Goal: Find specific page/section: Find specific page/section

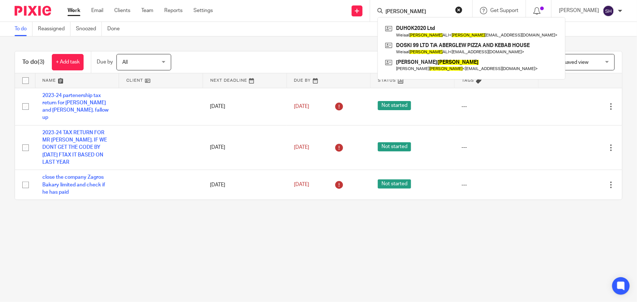
click at [462, 9] on button "reset" at bounding box center [458, 9] width 7 height 7
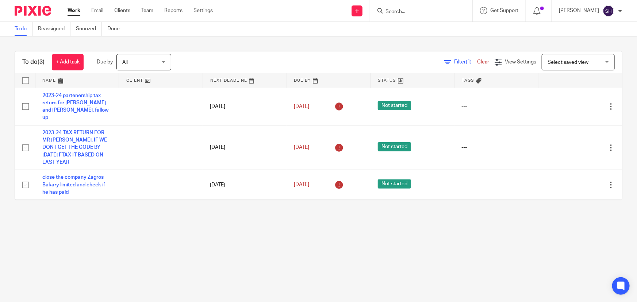
click at [436, 10] on input "Search" at bounding box center [418, 12] width 66 height 7
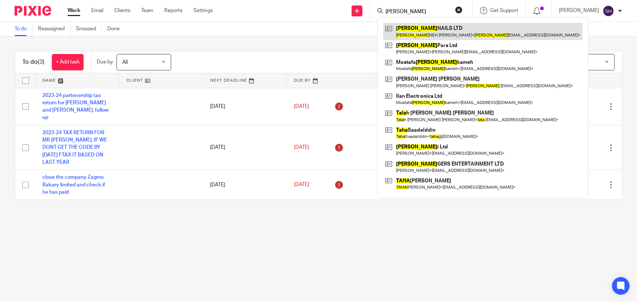
type input "tara"
click at [447, 35] on link at bounding box center [482, 31] width 199 height 17
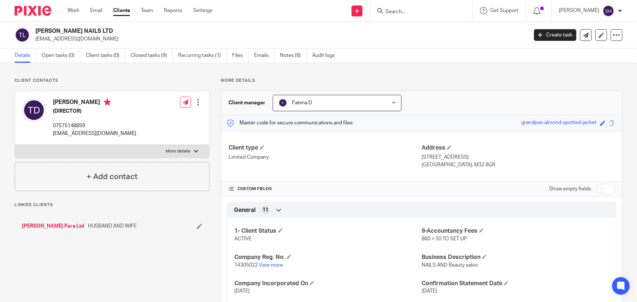
click at [39, 224] on link "[PERSON_NAME] Pars Ltd" at bounding box center [53, 226] width 62 height 7
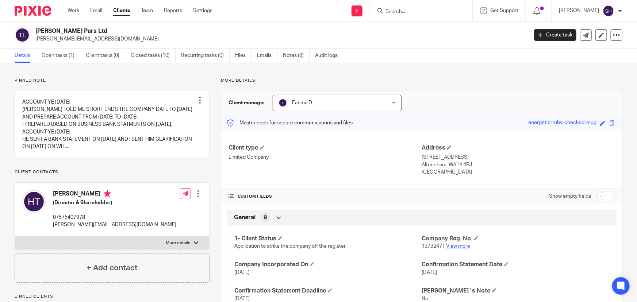
click at [454, 244] on link "View more" at bounding box center [458, 246] width 24 height 5
click at [383, 11] on icon at bounding box center [379, 10] width 5 height 5
click at [403, 11] on input "Search" at bounding box center [418, 12] width 66 height 7
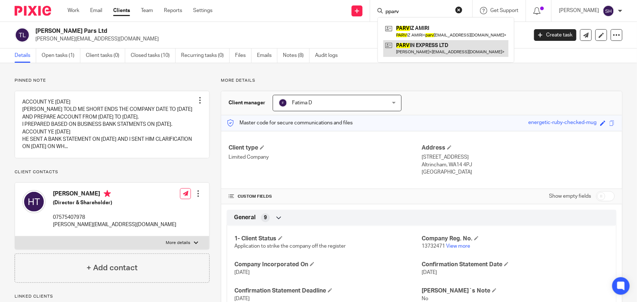
type input "pparv"
click at [414, 51] on link at bounding box center [445, 48] width 125 height 17
